Goal: Task Accomplishment & Management: Manage account settings

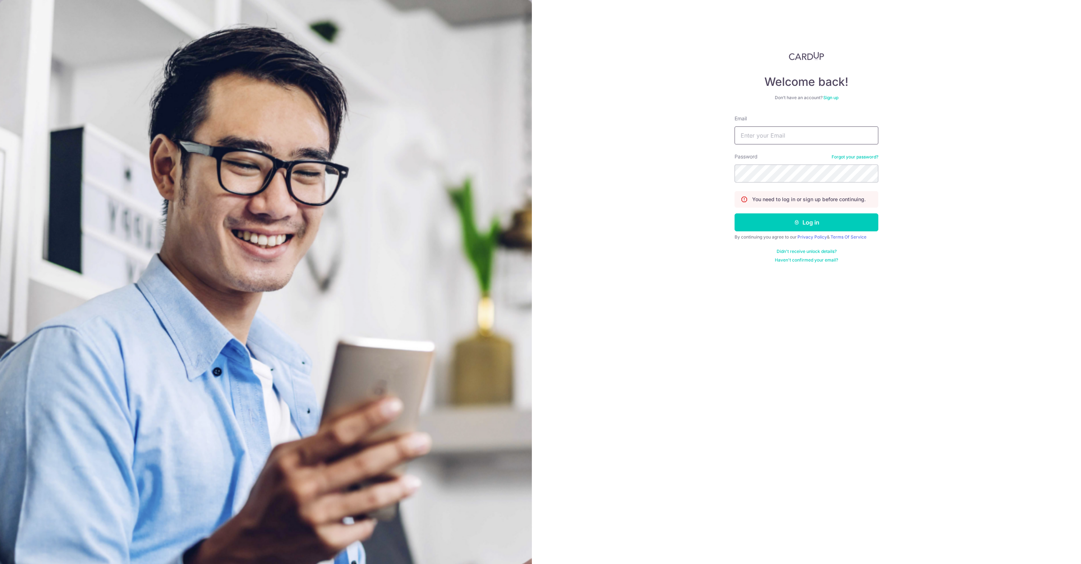
type input "[PERSON_NAME][EMAIL_ADDRESS][PERSON_NAME][DOMAIN_NAME]"
click at [764, 220] on button "Log in" at bounding box center [807, 223] width 144 height 18
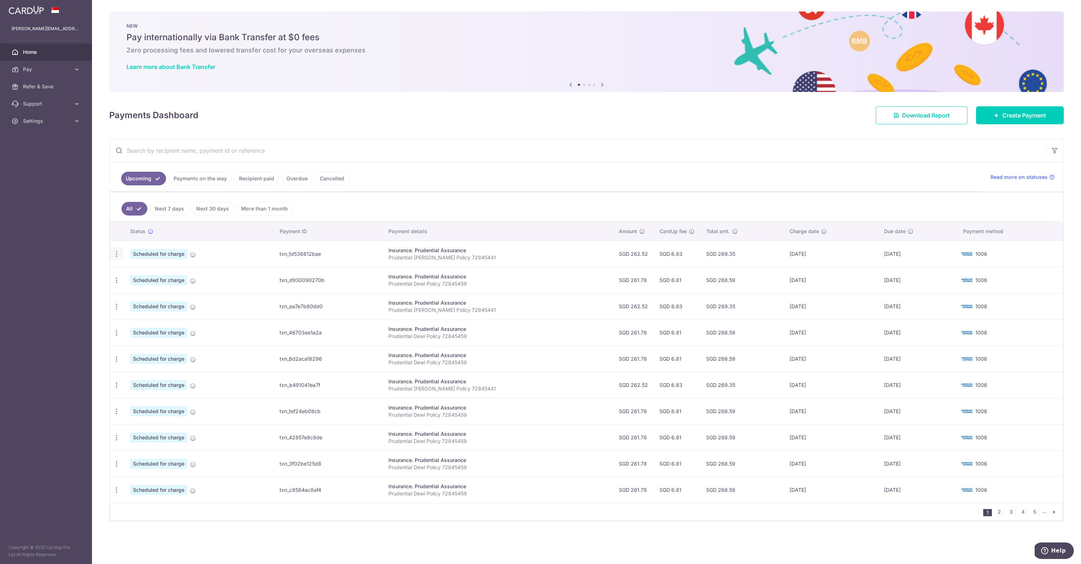
click at [113, 253] on icon "button" at bounding box center [117, 255] width 8 height 8
click at [140, 274] on span "Update payment" at bounding box center [154, 274] width 49 height 9
radio input "true"
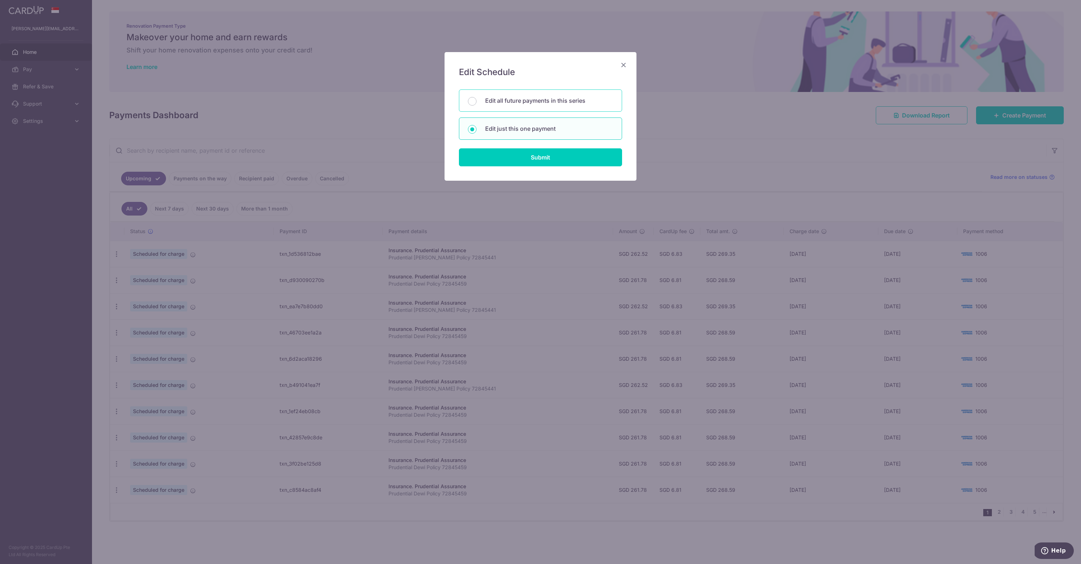
click at [546, 104] on p "Edit all future payments in this series" at bounding box center [549, 100] width 128 height 9
click at [477, 104] on input "Edit all future payments in this series" at bounding box center [472, 101] width 9 height 9
radio input "true"
click at [550, 156] on input "Submit" at bounding box center [540, 157] width 163 height 18
radio input "true"
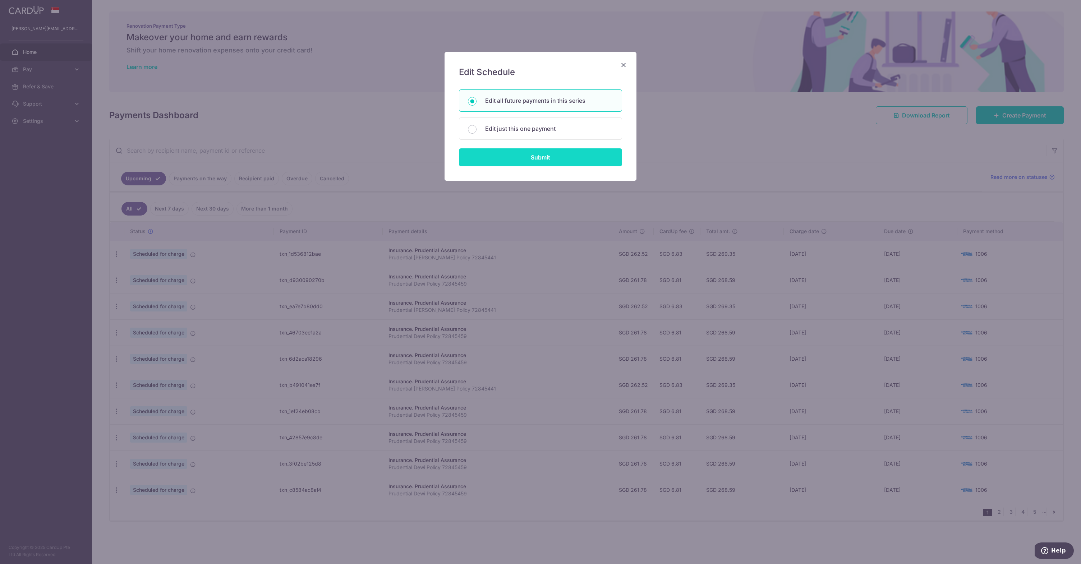
type input "262.52"
type input "Prudential [PERSON_NAME] Policy 72845441"
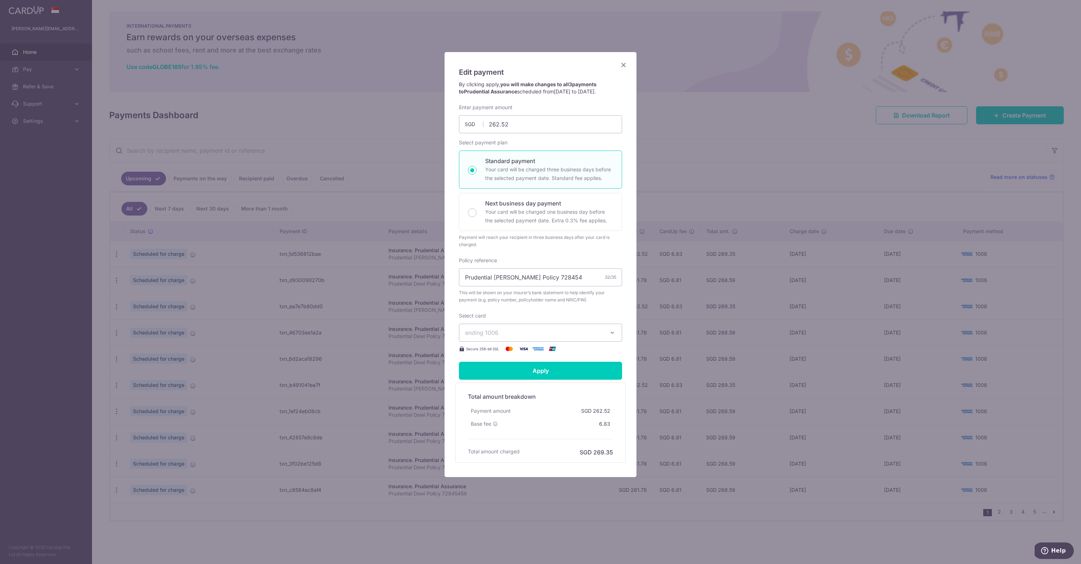
click at [611, 330] on icon "button" at bounding box center [612, 332] width 7 height 7
click at [624, 322] on div "Edit payment By clicking apply, you will make changes to all 3 payments to Prud…" at bounding box center [541, 264] width 192 height 425
click at [627, 67] on icon "Close" at bounding box center [623, 64] width 9 height 9
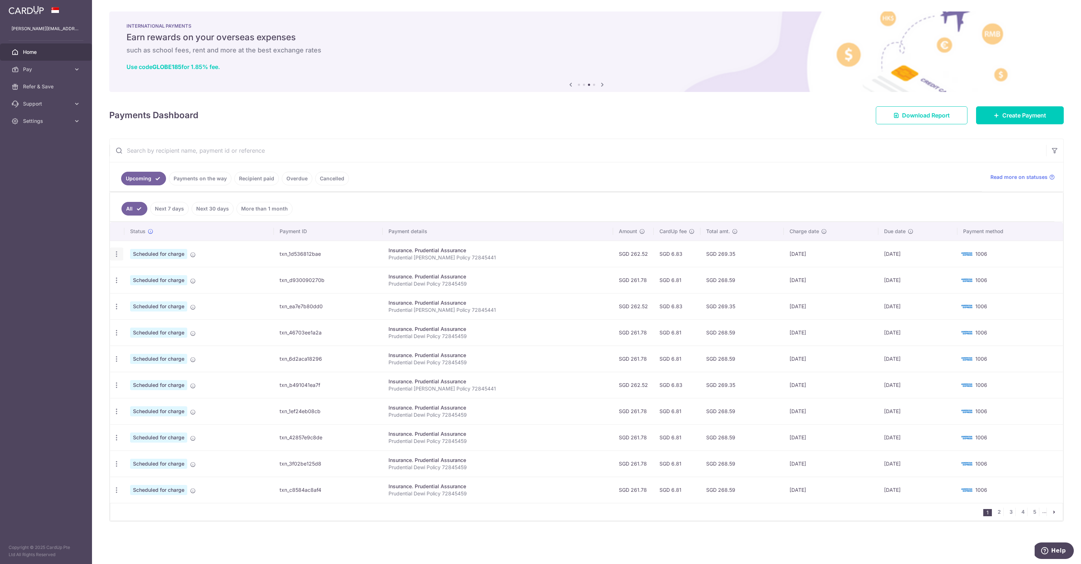
click at [118, 256] on icon "button" at bounding box center [117, 255] width 8 height 8
click at [147, 275] on span "Update payment" at bounding box center [154, 274] width 49 height 9
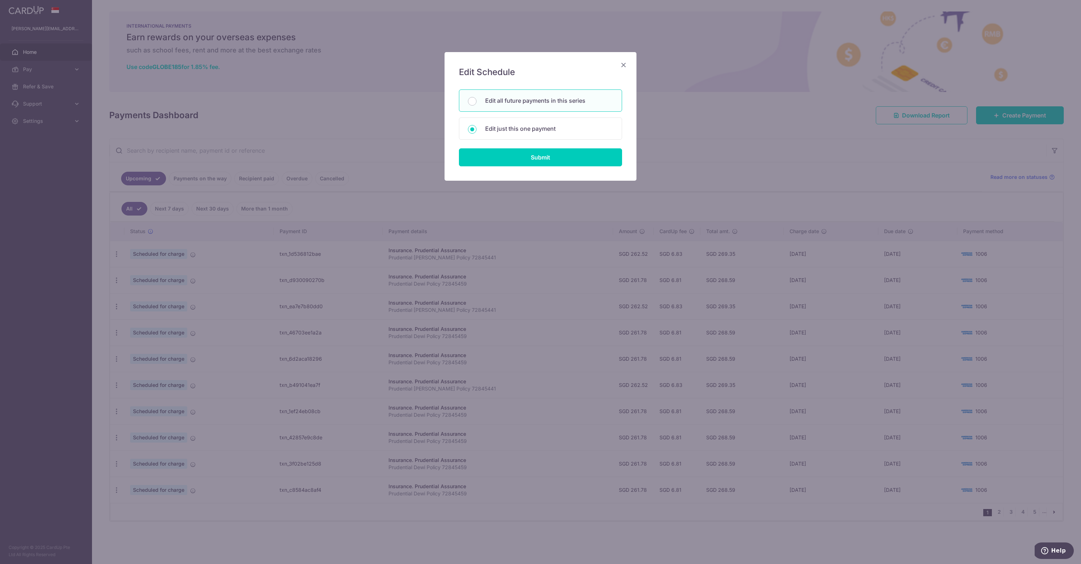
click at [511, 106] on div "Edit all future payments in this series" at bounding box center [540, 101] width 163 height 22
click at [511, 133] on div "Edit just this one payment" at bounding box center [540, 129] width 163 height 22
radio input "false"
radio input "true"
click at [519, 153] on input "Submit" at bounding box center [540, 157] width 163 height 18
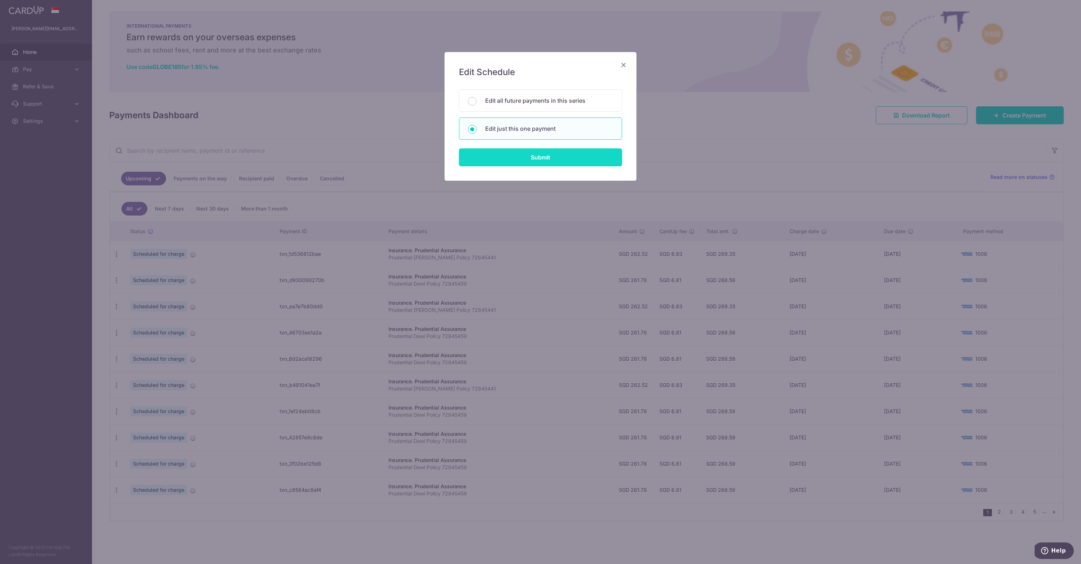
radio input "true"
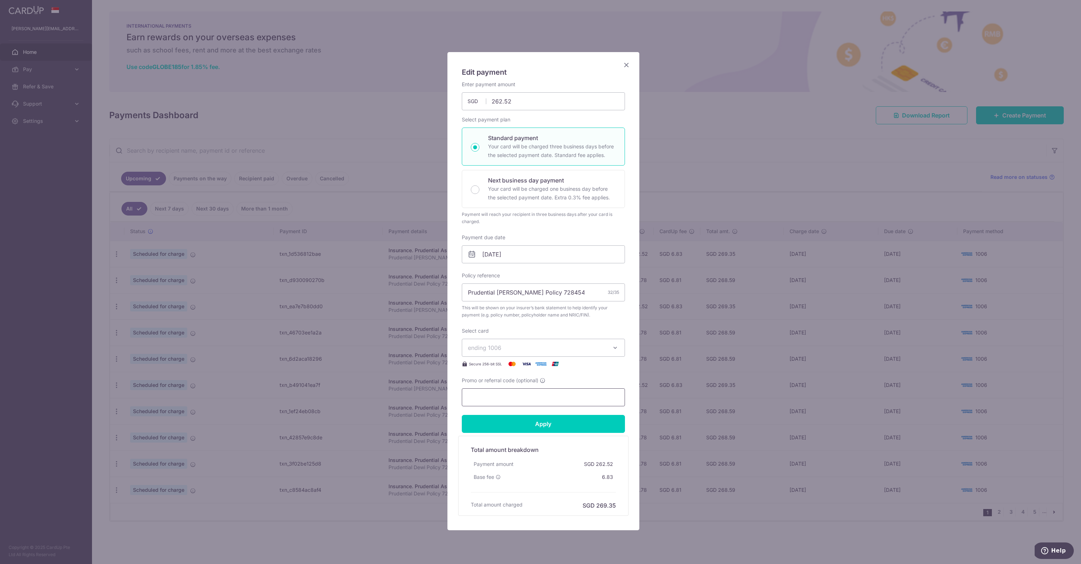
click at [545, 398] on input "Promo or referral code (optional)" at bounding box center [543, 398] width 163 height 18
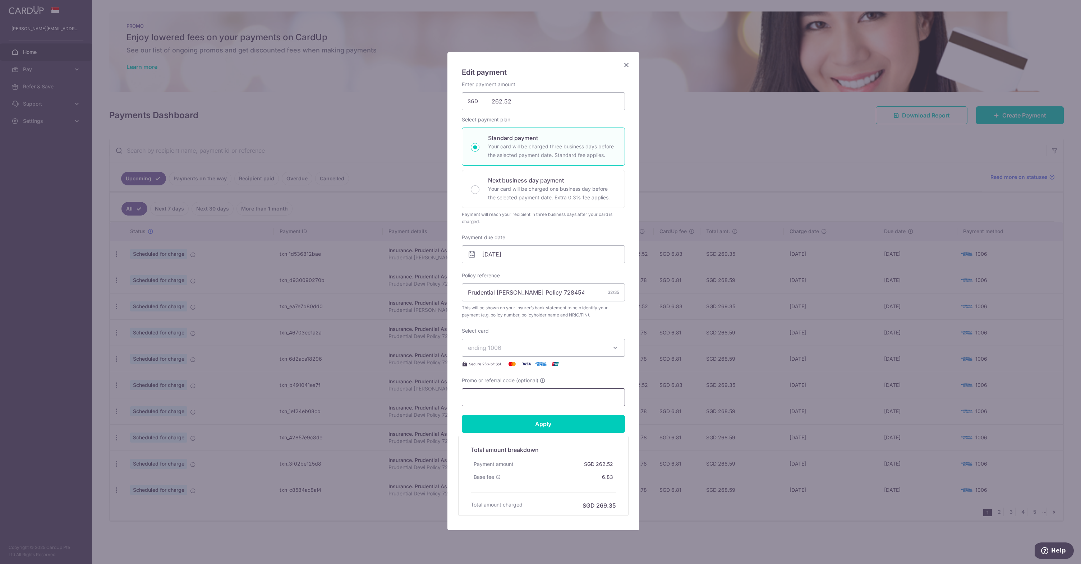
paste input "25AMEX21"
type input "25AMEX21"
click at [549, 422] on input "Apply" at bounding box center [543, 424] width 163 height 18
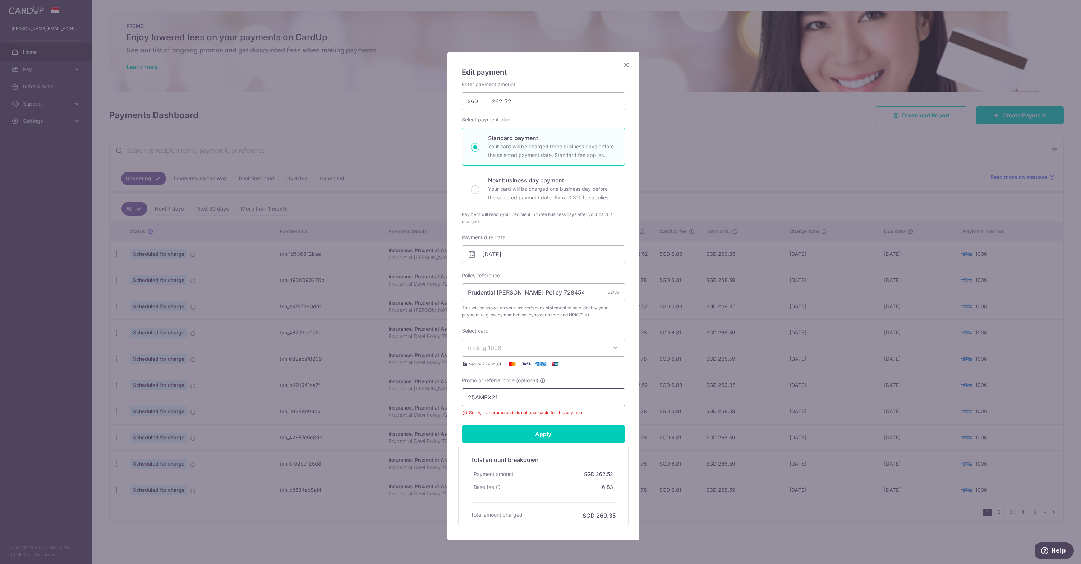
click at [468, 398] on input "25AMEX21" at bounding box center [543, 398] width 163 height 18
click at [465, 398] on input "25AMEX21" at bounding box center [543, 398] width 163 height 18
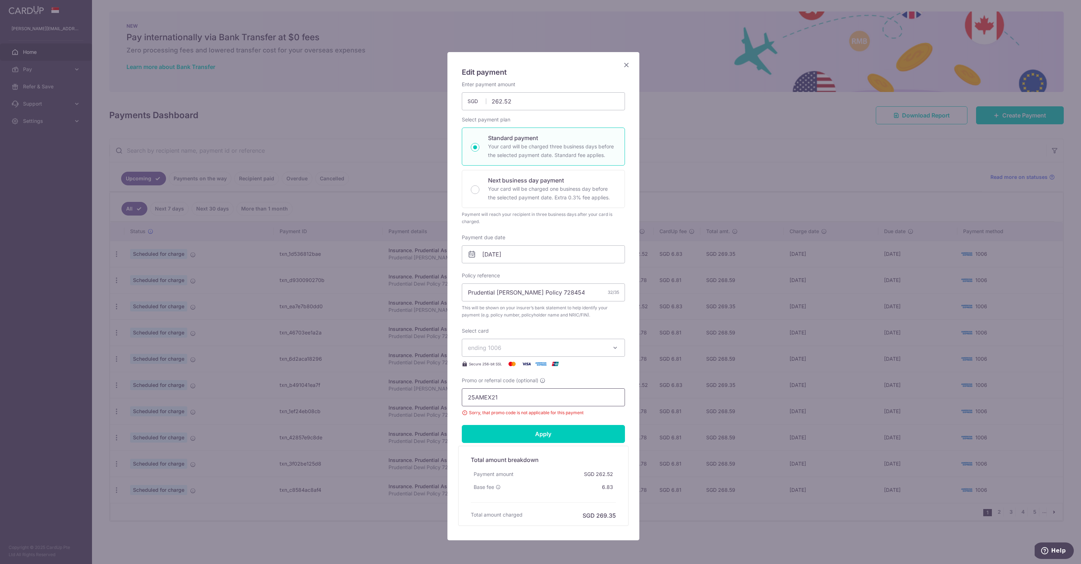
click at [524, 395] on input "25AMEX21" at bounding box center [543, 398] width 163 height 18
click at [469, 397] on input "25AMEX21" at bounding box center [543, 398] width 163 height 18
click at [571, 430] on input "Apply" at bounding box center [543, 434] width 163 height 18
click at [622, 63] on icon "Close" at bounding box center [626, 63] width 9 height 9
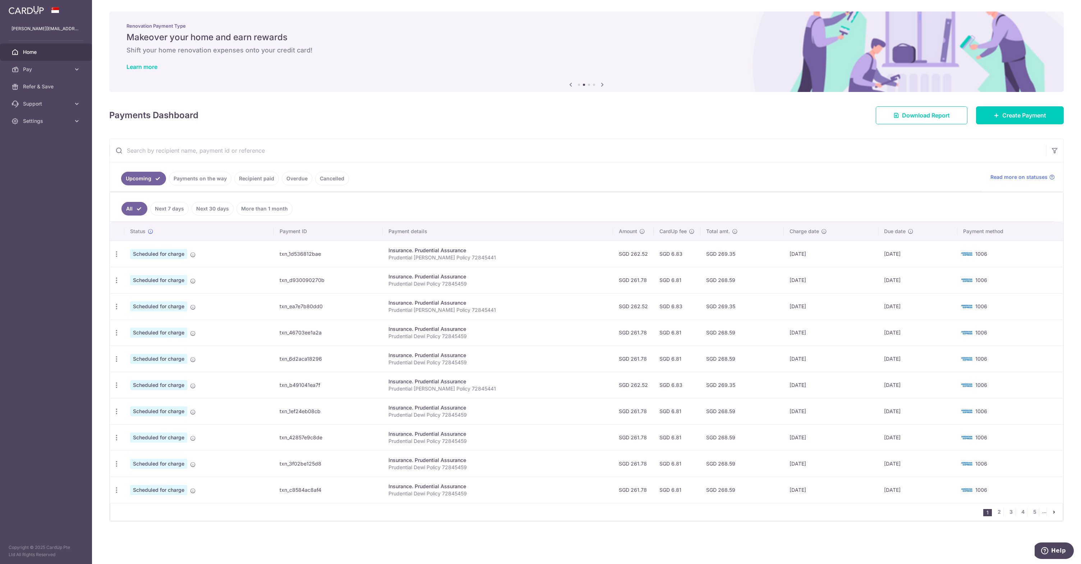
click at [407, 106] on div "Payments Dashboard Download Report Create Payment" at bounding box center [586, 114] width 955 height 21
